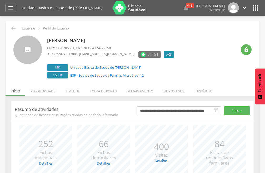
scroll to position [26, 0]
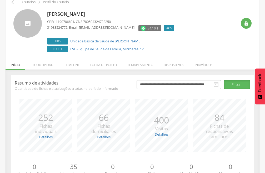
click at [228, 84] on button "Filtrar" at bounding box center [237, 84] width 27 height 9
click at [213, 85] on icon "" at bounding box center [216, 84] width 6 height 6
click at [215, 84] on icon "" at bounding box center [216, 84] width 6 height 6
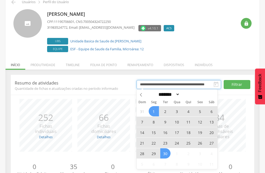
click at [211, 85] on input "**********" at bounding box center [178, 84] width 85 height 9
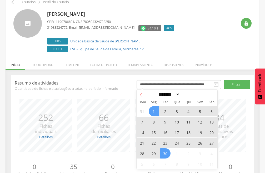
click at [142, 96] on icon at bounding box center [141, 95] width 4 height 4
select select "*"
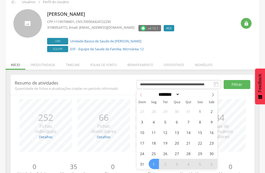
scroll to position [51, 0]
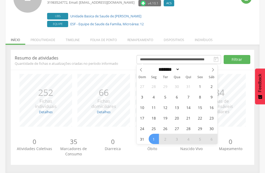
click at [154, 137] on span "1" at bounding box center [154, 139] width 10 height 10
type input "**********"
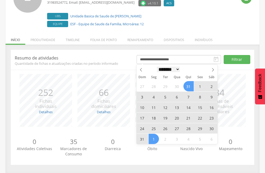
click at [179, 70] on select "******* ********* ***** ***** **** ***** ***** ****** ********" at bounding box center [168, 70] width 23 height 6
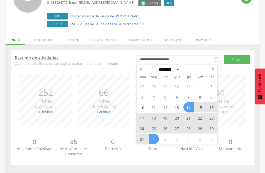
click at [157, 67] on select "******* ********* ***** ***** **** ***** ***** ****** ********" at bounding box center [168, 70] width 23 height 6
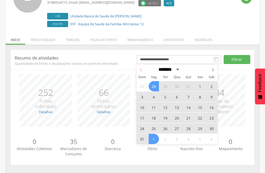
click at [142, 70] on icon at bounding box center [141, 70] width 4 height 4
select select "*"
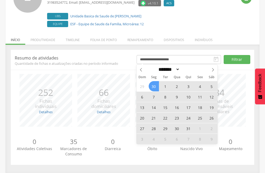
click at [152, 87] on span "30" at bounding box center [154, 86] width 10 height 10
type input "**********"
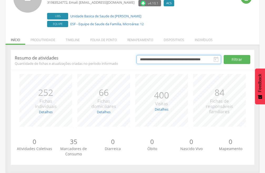
scroll to position [0, 1]
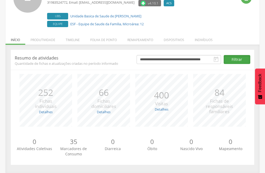
click at [242, 57] on button "Filtrar" at bounding box center [237, 59] width 27 height 9
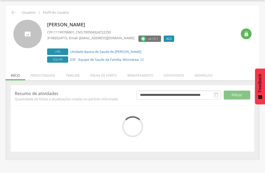
scroll to position [51, 0]
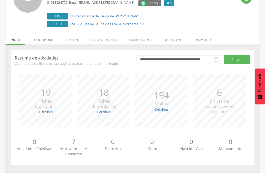
click at [48, 41] on li "Produtividade" at bounding box center [42, 38] width 35 height 12
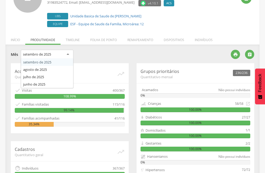
click at [69, 54] on div "setembro de 2025" at bounding box center [47, 54] width 53 height 9
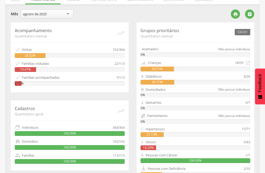
scroll to position [39, 0]
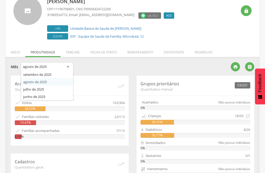
click at [67, 65] on div "agosto de 2025" at bounding box center [47, 66] width 53 height 9
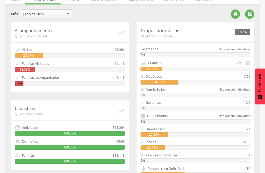
scroll to position [65, 0]
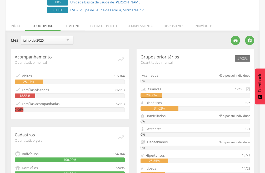
click at [75, 25] on li "Timeline" at bounding box center [72, 24] width 24 height 12
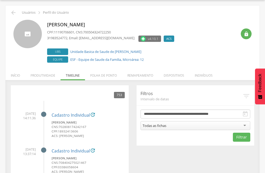
scroll to position [39, 0]
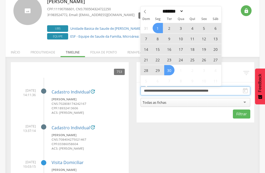
click at [224, 90] on input "**********" at bounding box center [195, 90] width 110 height 9
click at [145, 9] on span at bounding box center [144, 10] width 9 height 9
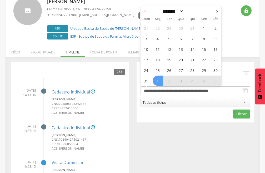
click at [144, 10] on icon at bounding box center [145, 12] width 4 height 4
select select "*"
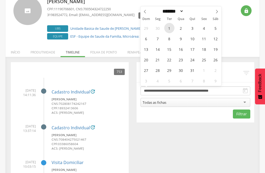
click at [167, 26] on span "1" at bounding box center [169, 28] width 10 height 10
type input "**********"
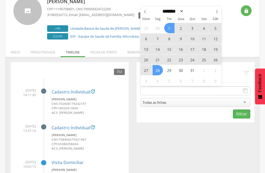
click at [240, 115] on button "Filtrar" at bounding box center [241, 113] width 17 height 9
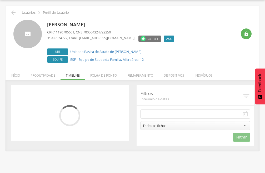
scroll to position [16, 0]
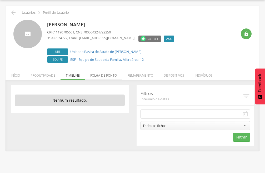
click at [104, 75] on li "Folha de ponto" at bounding box center [103, 74] width 37 height 12
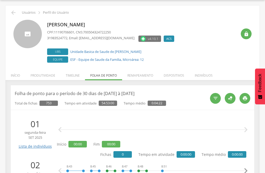
scroll to position [39, 0]
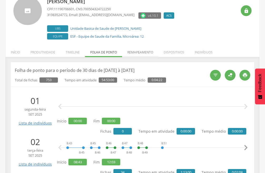
click at [131, 52] on li "Remapeamento" at bounding box center [140, 51] width 36 height 12
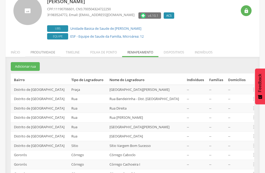
click at [40, 53] on li "Produtividade" at bounding box center [42, 51] width 35 height 12
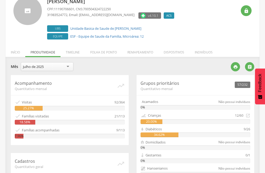
click at [69, 65] on div "julho de 2025" at bounding box center [47, 66] width 53 height 9
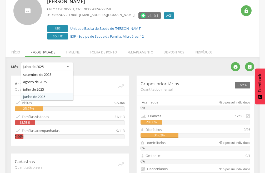
scroll to position [65, 0]
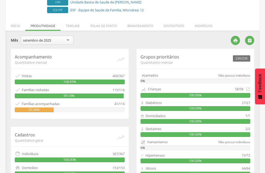
click at [67, 39] on div "setembro de 2025" at bounding box center [47, 40] width 53 height 9
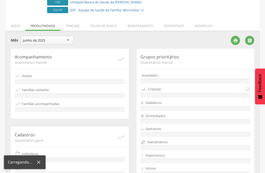
click at [31, 72] on div "Acompanhamento Quantitativo mensal   Visitas  Famílias visitadas  Famílias …" at bounding box center [70, 84] width 118 height 70
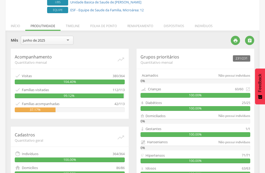
click at [67, 41] on div "junho de 2025" at bounding box center [47, 40] width 53 height 9
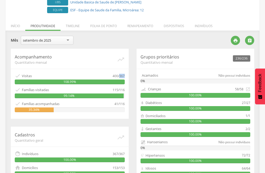
drag, startPoint x: 125, startPoint y: 75, endPoint x: 120, endPoint y: 77, distance: 5.4
click at [120, 77] on div "Acompanhamento Quantitativo mensal   Visitas 400/367 108.99%  Famílias visit…" at bounding box center [70, 84] width 118 height 70
click at [116, 75] on div "400/367" at bounding box center [119, 76] width 12 height 6
click at [124, 77] on div "400/367" at bounding box center [119, 76] width 12 height 6
drag, startPoint x: 77, startPoint y: 82, endPoint x: 65, endPoint y: 80, distance: 12.4
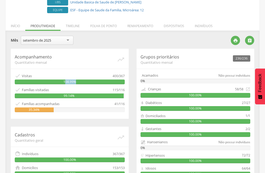
click at [65, 80] on div "108.99%" at bounding box center [70, 81] width 110 height 5
click at [80, 55] on p "Acompanhamento" at bounding box center [66, 57] width 102 height 6
drag, startPoint x: 124, startPoint y: 76, endPoint x: 119, endPoint y: 77, distance: 5.8
click at [119, 77] on div "400/367" at bounding box center [119, 76] width 12 height 6
click at [110, 81] on div "108.99%" at bounding box center [70, 81] width 110 height 5
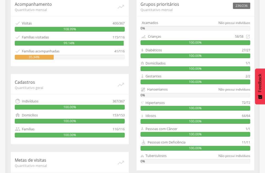
scroll to position [144, 0]
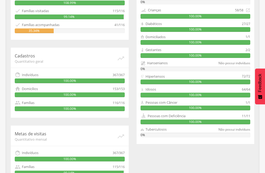
click at [162, 162] on div "Acompanhamento Quantitativo mensal   Visitas 400/367 108.99%  Famílias visit…" at bounding box center [132, 82] width 251 height 224
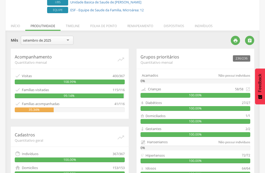
scroll to position [92, 0]
